Goal: Information Seeking & Learning: Learn about a topic

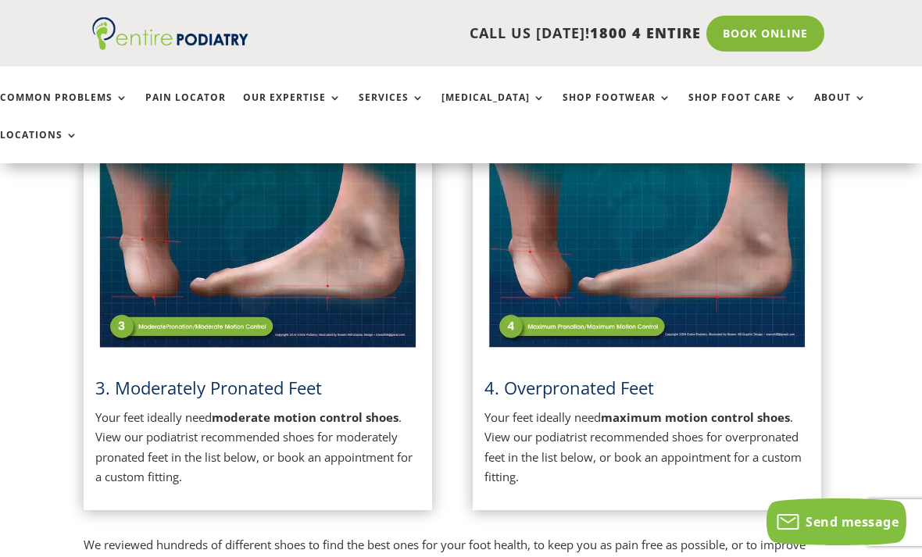
scroll to position [852, 9]
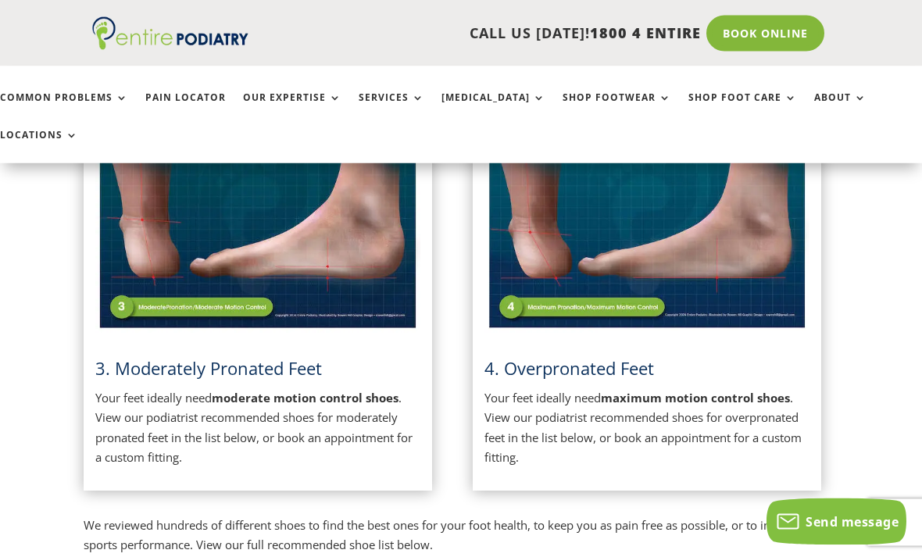
click at [190, 208] on img at bounding box center [257, 219] width 325 height 229
click at [192, 270] on img at bounding box center [257, 218] width 325 height 229
click at [189, 263] on img at bounding box center [257, 218] width 325 height 229
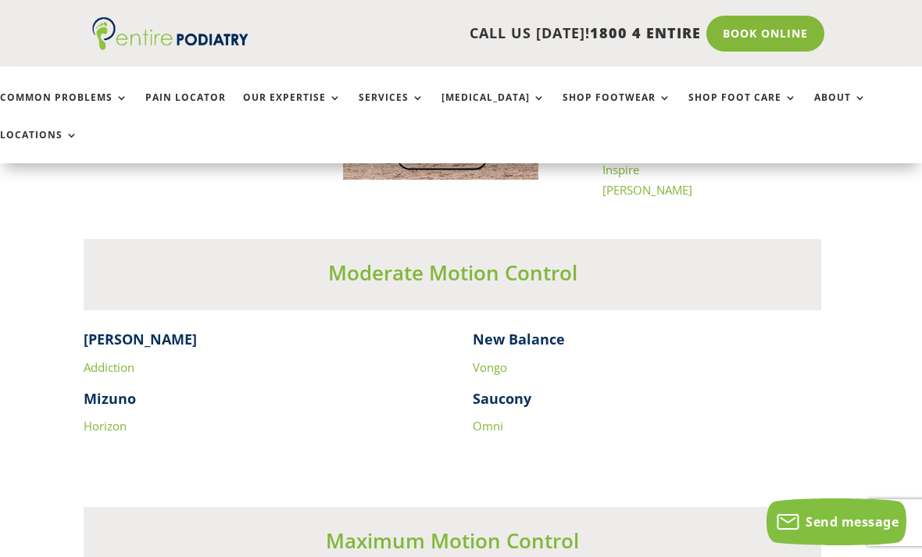
scroll to position [2569, 9]
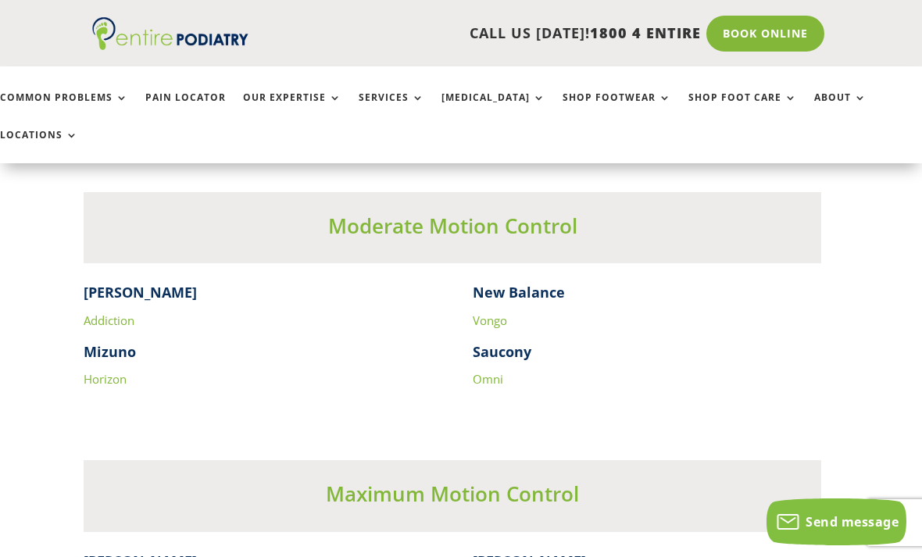
click at [189, 283] on h4 "[PERSON_NAME]" at bounding box center [258, 296] width 348 height 27
click at [370, 192] on div "Moderate Motion Control" at bounding box center [453, 227] width 738 height 71
click at [379, 212] on h3 "Moderate Motion Control" at bounding box center [453, 230] width 738 height 36
click at [384, 212] on h3 "Moderate Motion Control" at bounding box center [453, 230] width 738 height 36
click at [505, 283] on h4 "New Balance" at bounding box center [647, 296] width 348 height 27
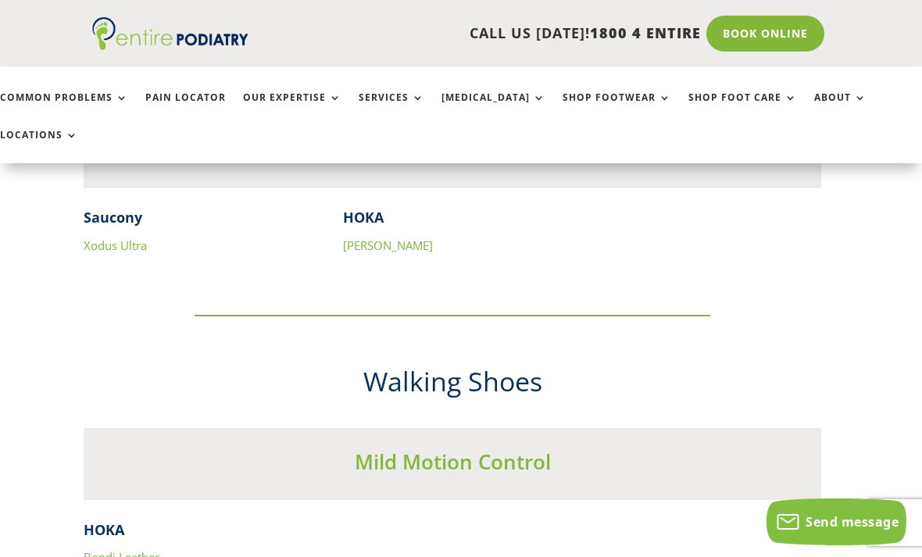
scroll to position [4443, 9]
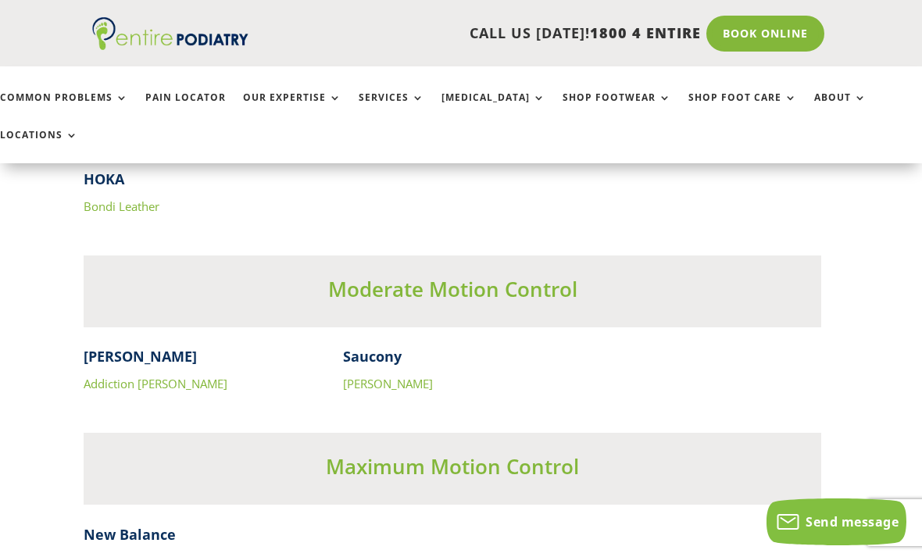
scroll to position [4793, 9]
click at [400, 274] on h3 "Moderate Motion Control" at bounding box center [453, 292] width 738 height 36
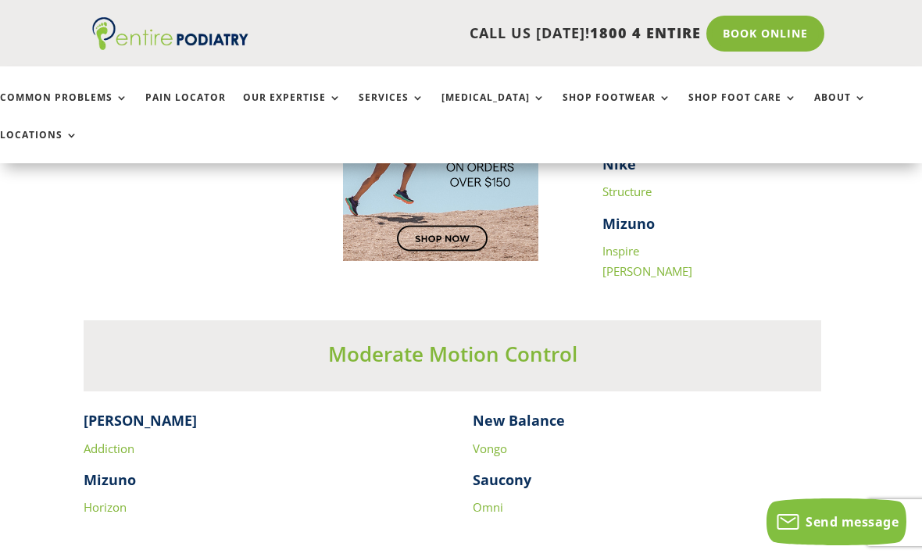
scroll to position [2443, 9]
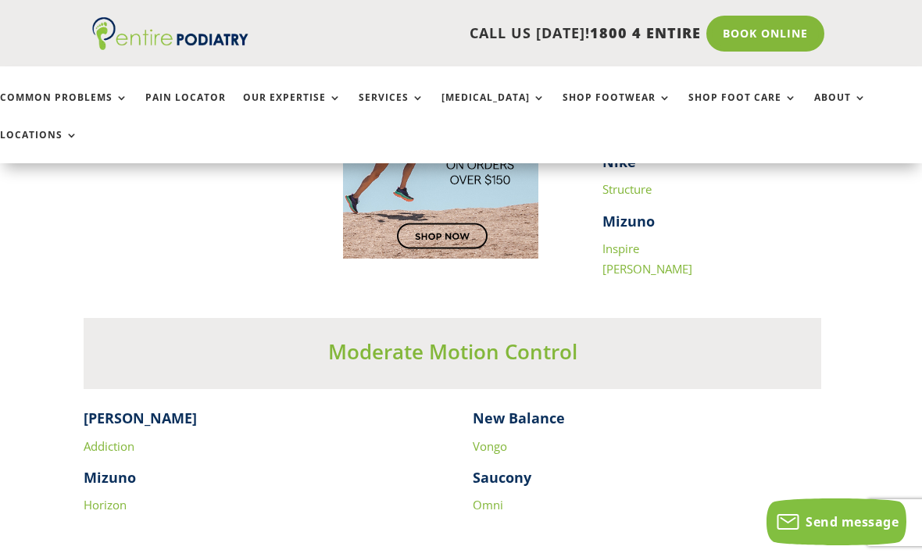
click at [495, 438] on link "Vongo" at bounding box center [490, 446] width 34 height 16
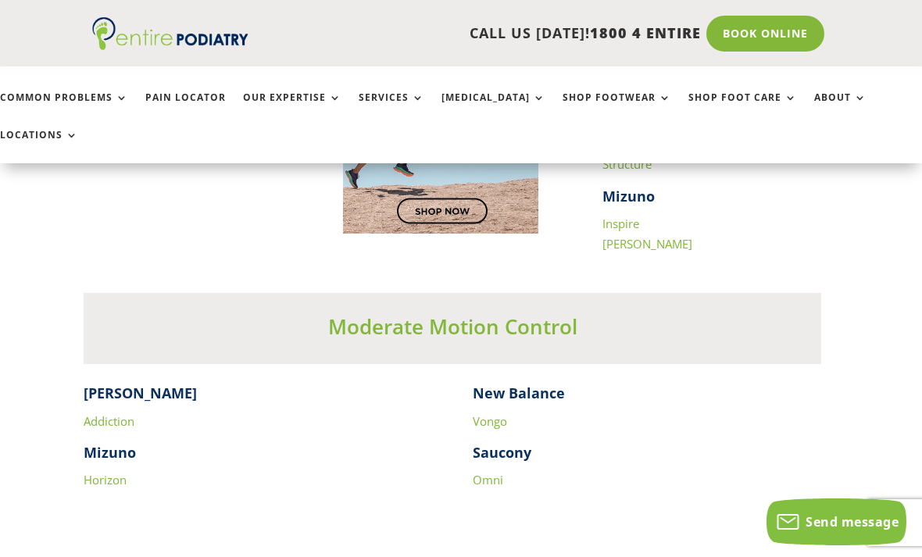
click at [105, 472] on link "Horizon" at bounding box center [105, 480] width 43 height 16
click at [462, 432] on div "Brooks Addiction Mizuno Horizon New Balance Vongo Saucony Omni" at bounding box center [453, 453] width 738 height 138
click at [481, 472] on link "Omni" at bounding box center [488, 480] width 30 height 16
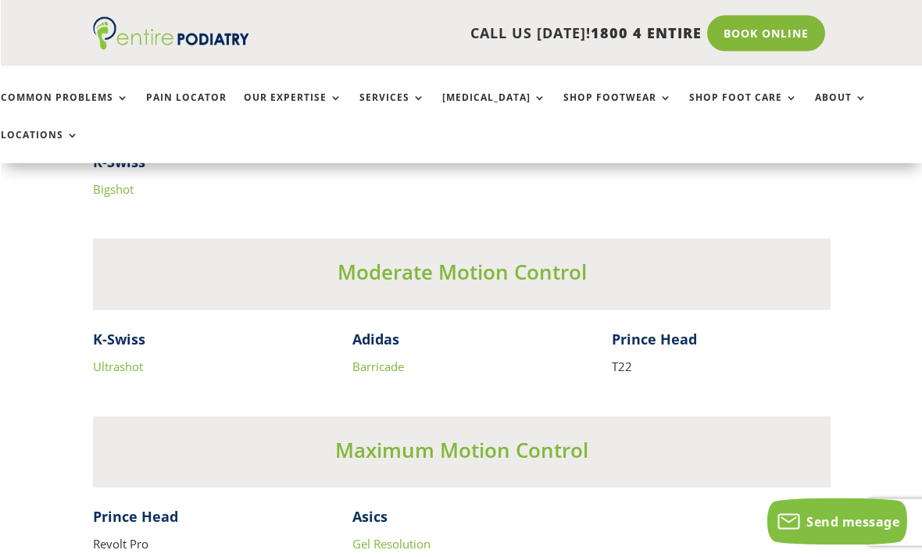
scroll to position [3429, 0]
click at [372, 359] on link "Barricade" at bounding box center [378, 367] width 52 height 16
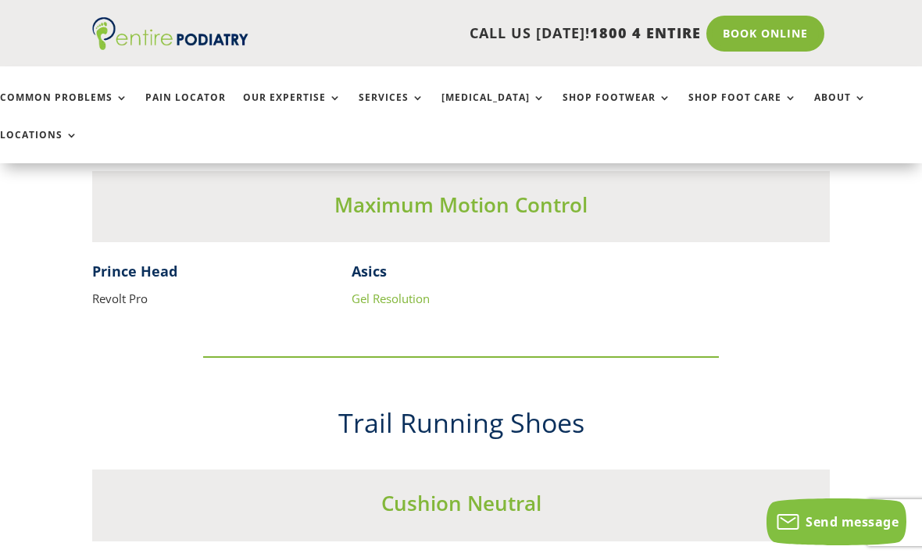
scroll to position [3674, 0]
click at [389, 291] on link "Gel Resolution" at bounding box center [391, 299] width 78 height 16
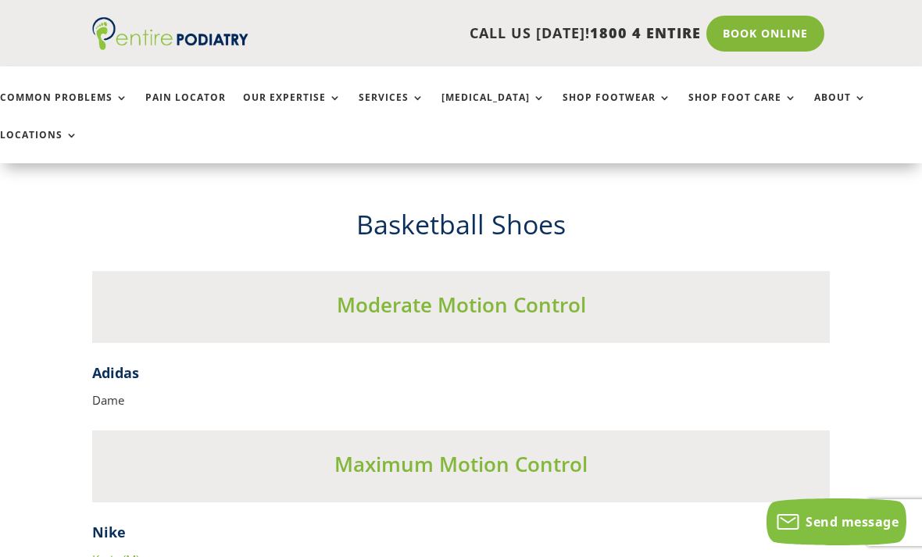
scroll to position [6216, 1]
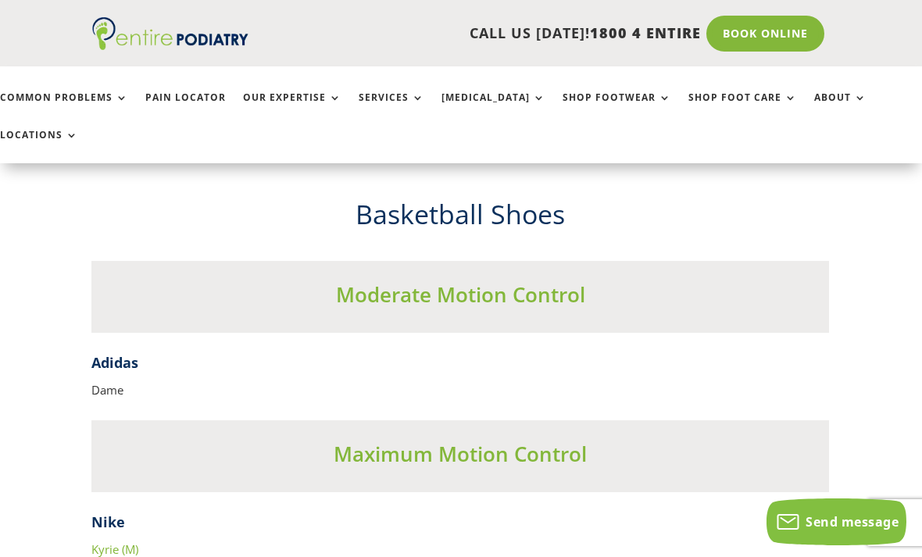
click at [102, 381] on p "Dame" at bounding box center [460, 391] width 738 height 20
click at [106, 381] on p "Dame" at bounding box center [460, 391] width 738 height 20
click at [113, 381] on p "Dame" at bounding box center [460, 391] width 738 height 20
click at [102, 381] on p "Dame" at bounding box center [460, 391] width 738 height 20
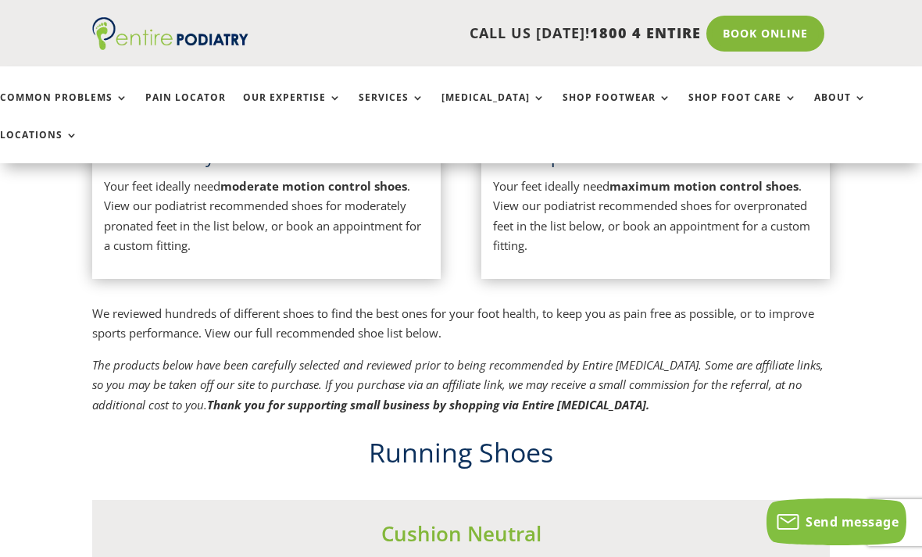
scroll to position [1067, 0]
